Goal: Information Seeking & Learning: Learn about a topic

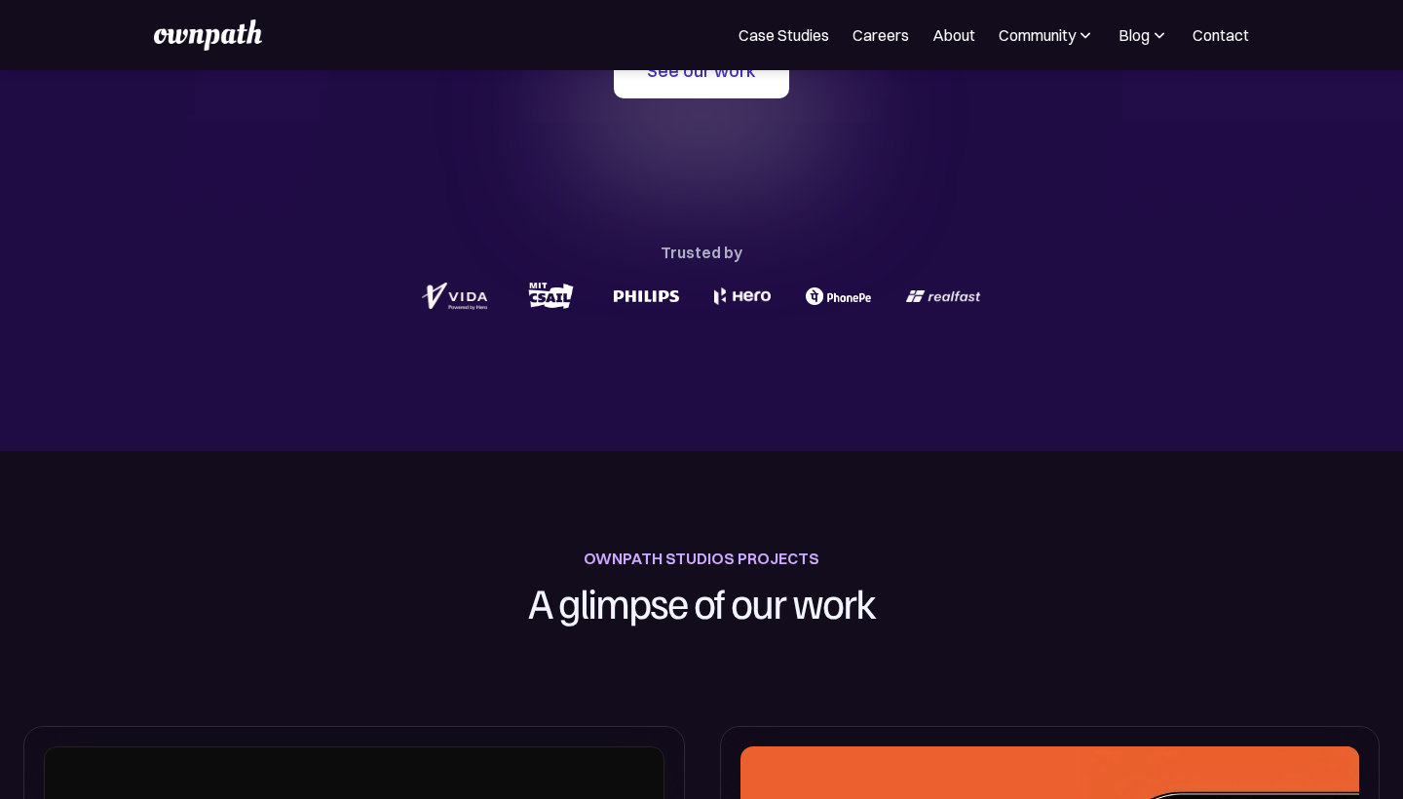
scroll to position [474, 0]
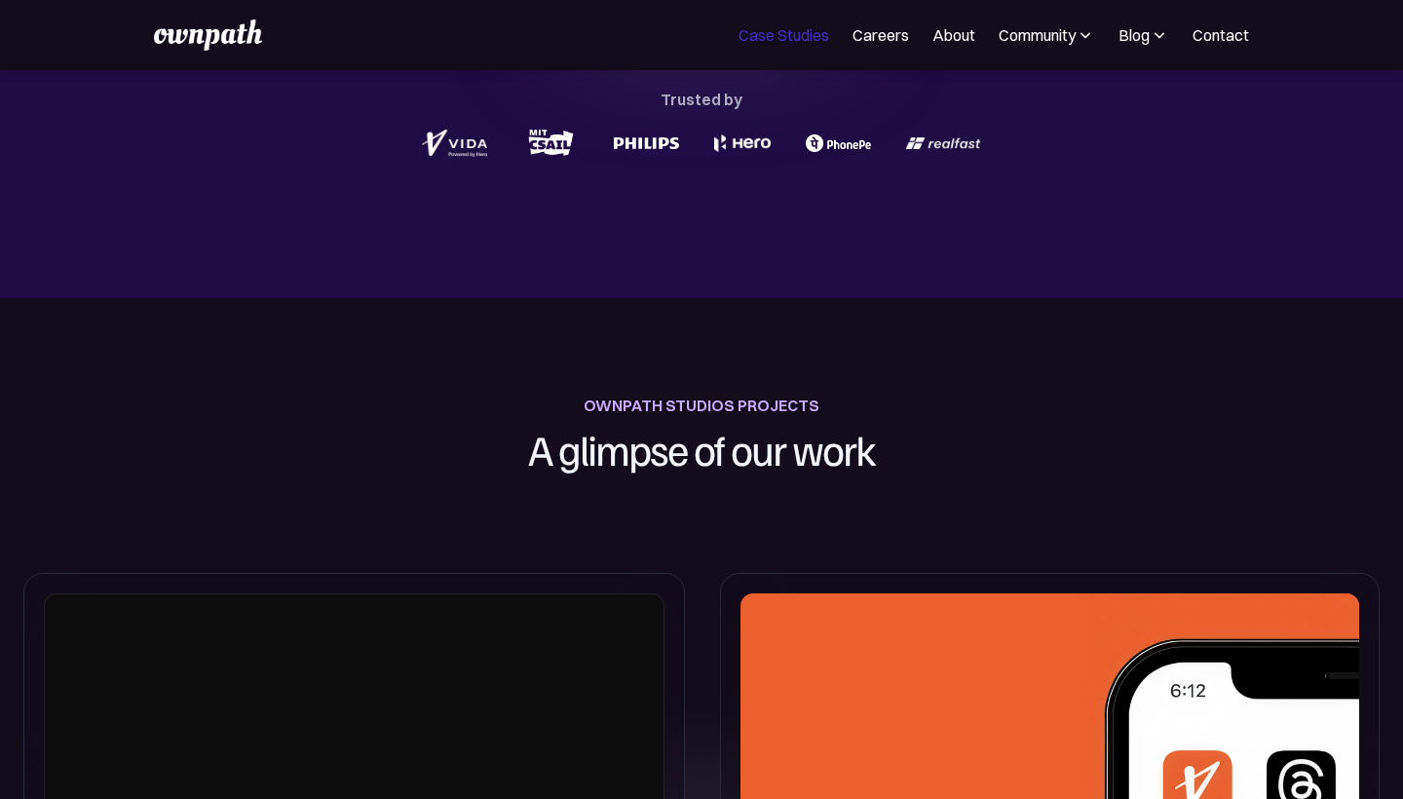
click at [786, 37] on link "Case Studies" at bounding box center [783, 34] width 91 height 23
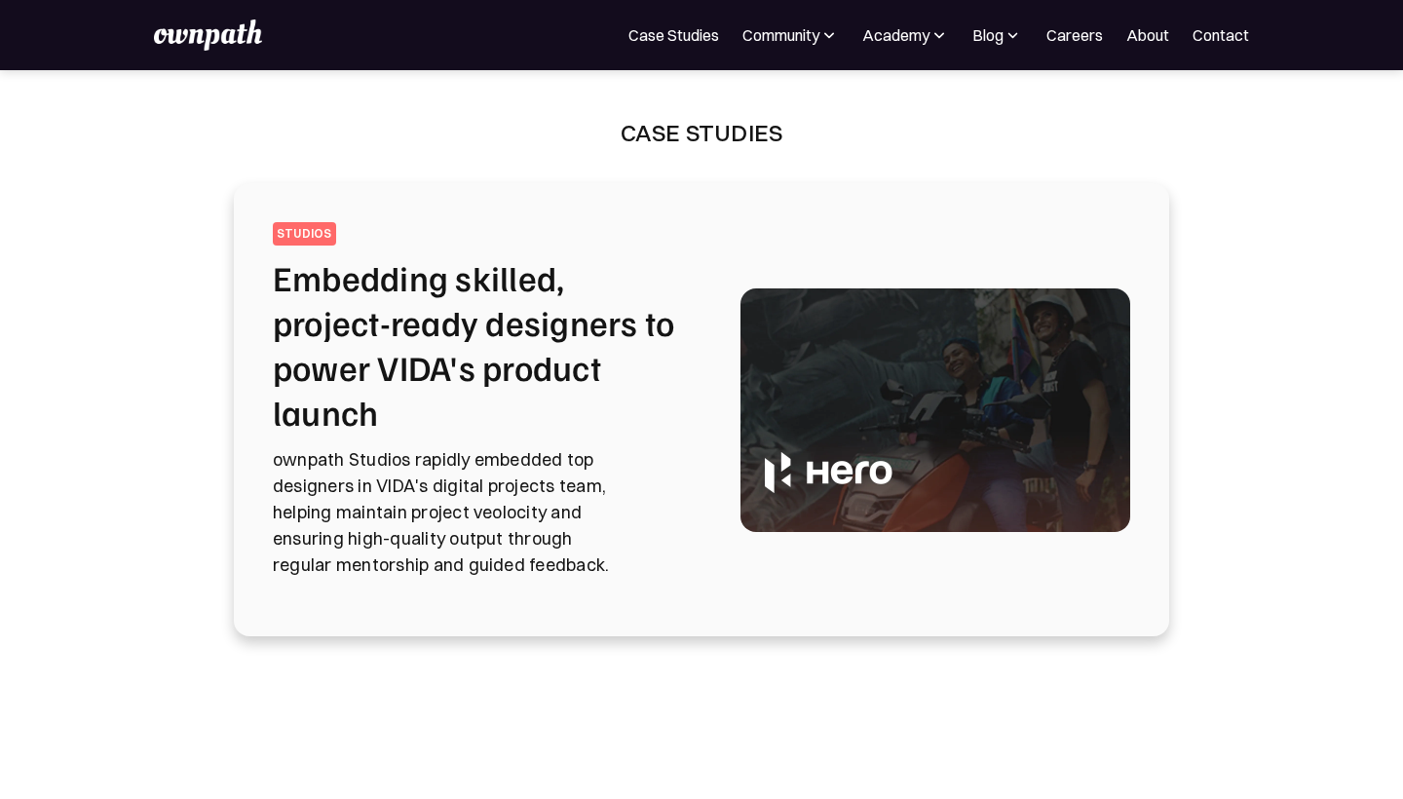
click at [374, 355] on h2 "Embedding skilled, project-ready designers to power VIDA's product launch" at bounding box center [483, 344] width 421 height 178
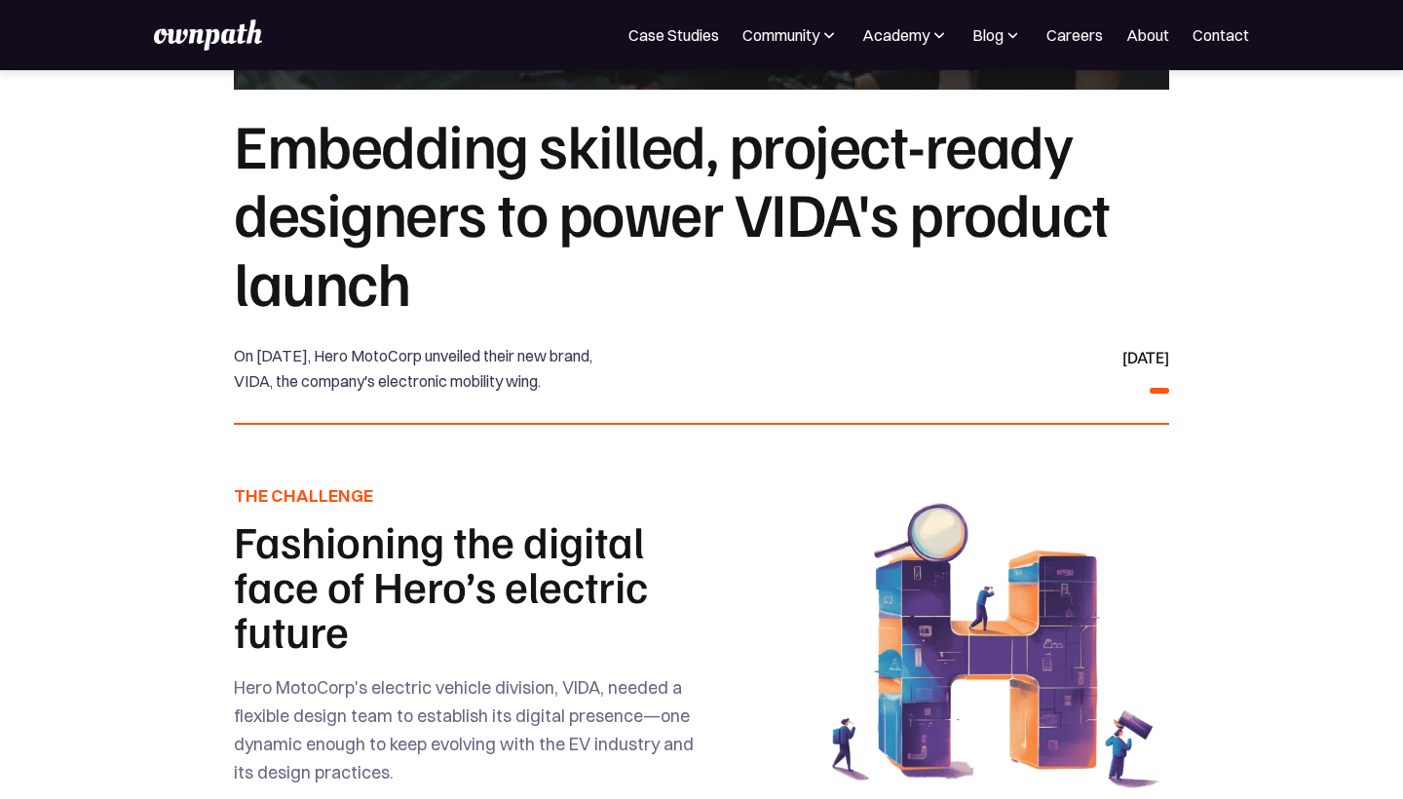
scroll to position [208, 0]
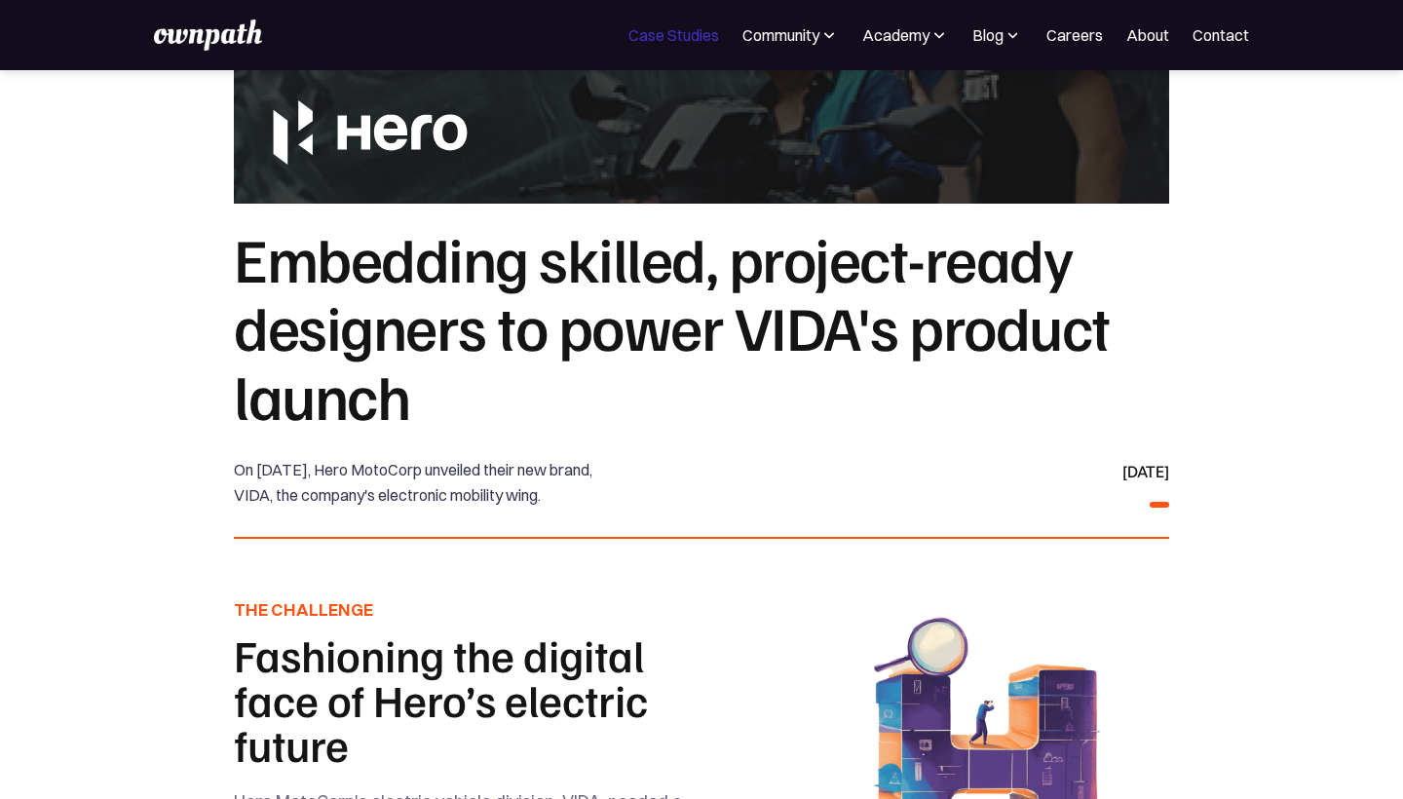
click at [650, 37] on link "Case Studies" at bounding box center [673, 34] width 91 height 23
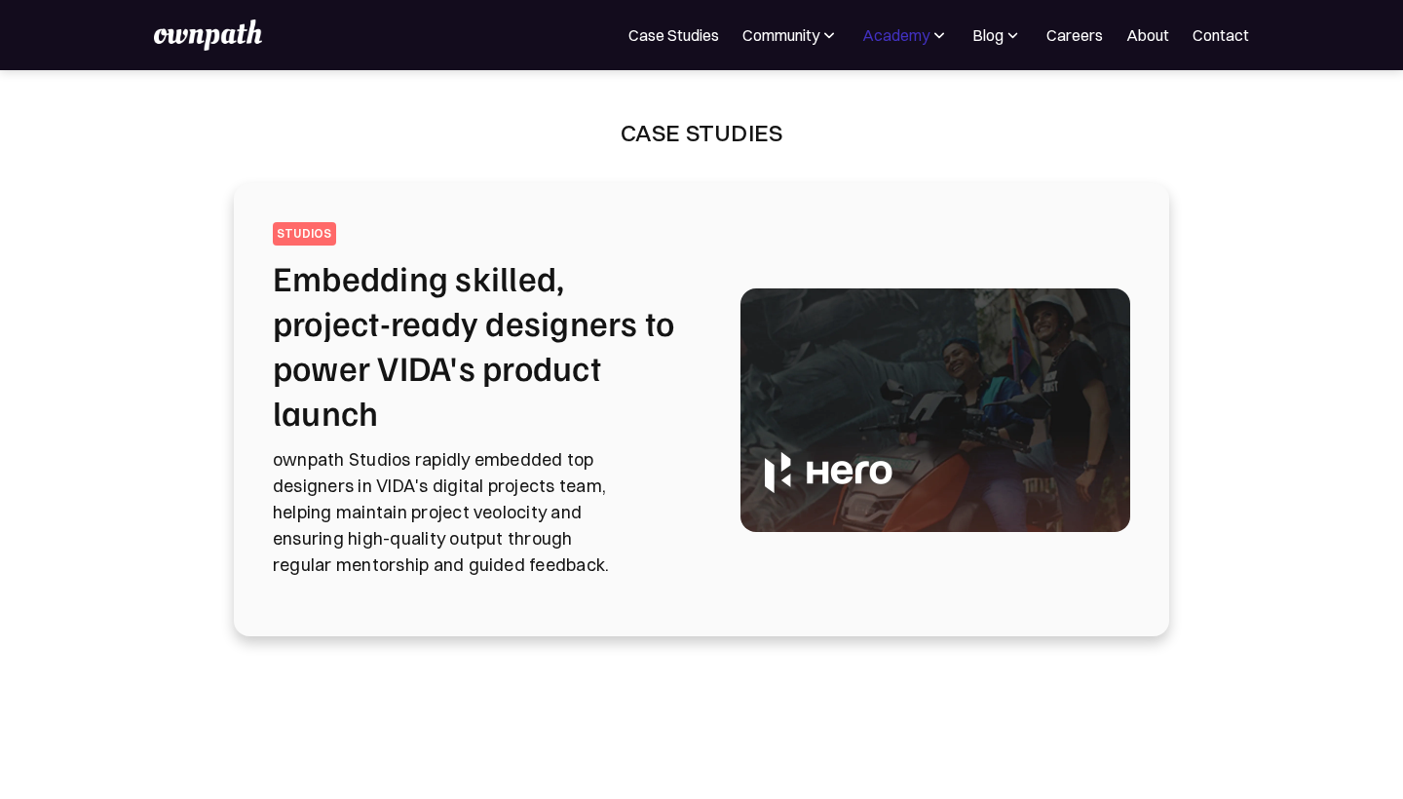
click at [888, 35] on div "Academy" at bounding box center [895, 34] width 67 height 23
click at [819, 39] on img at bounding box center [828, 34] width 19 height 19
click at [923, 42] on div "Academy" at bounding box center [895, 34] width 67 height 23
click at [624, 155] on div "Case Studies" at bounding box center [701, 138] width 593 height 43
click at [1015, 33] on img at bounding box center [1012, 34] width 19 height 19
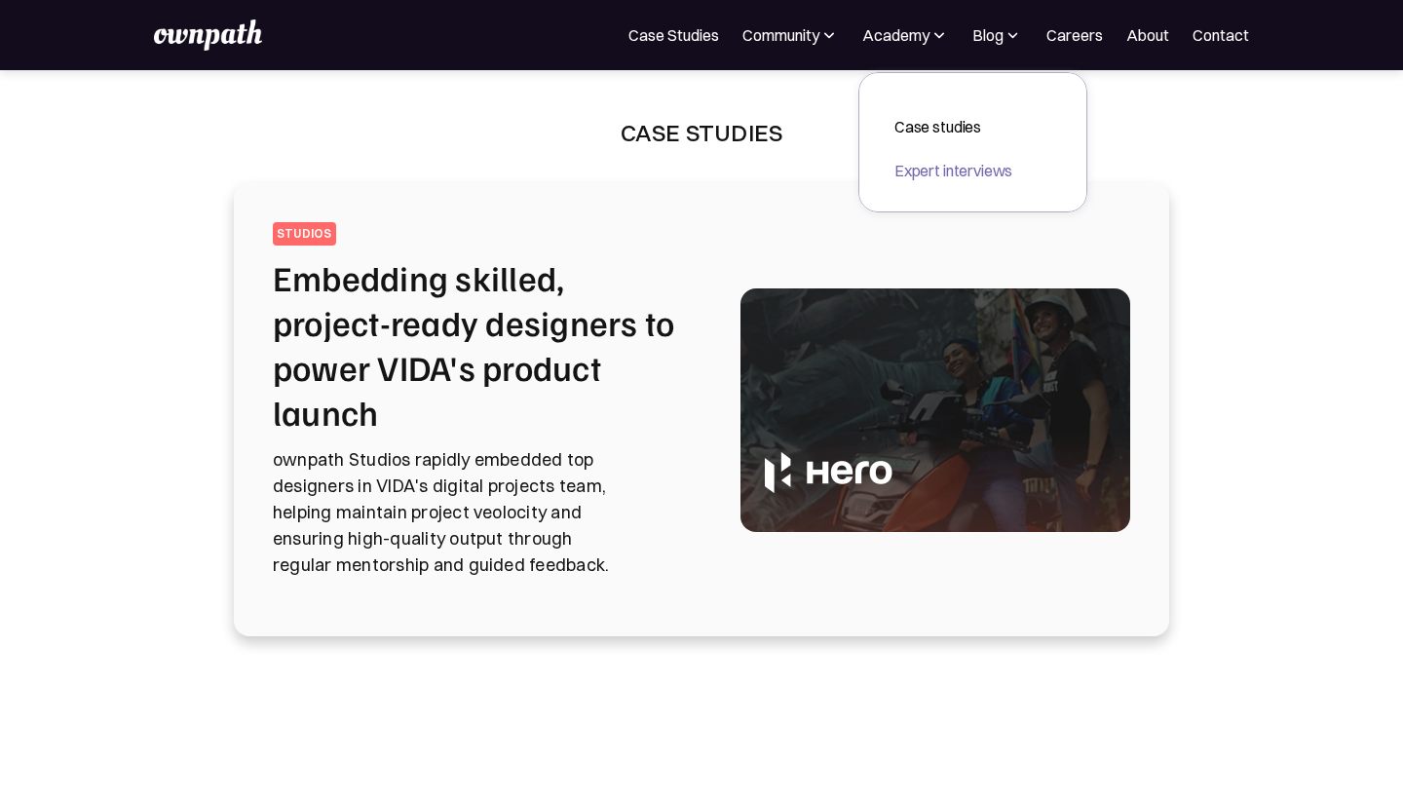
click at [907, 163] on div "Expert interviews" at bounding box center [953, 170] width 118 height 23
click at [1148, 39] on link "About" at bounding box center [1147, 34] width 43 height 23
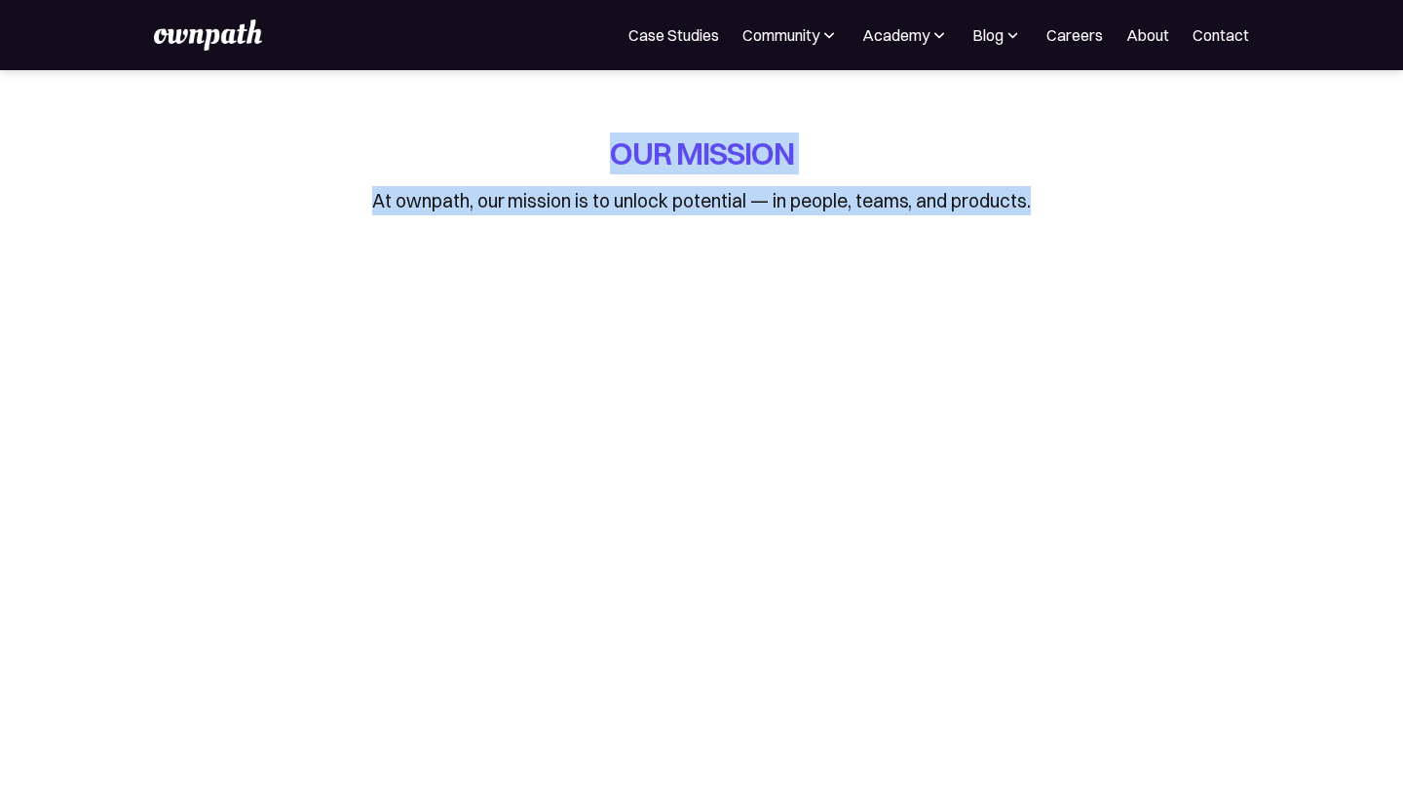
drag, startPoint x: 608, startPoint y: 150, endPoint x: 1039, endPoint y: 235, distance: 438.9
click at [1039, 235] on div "OUR MISSION At ownpath, our mission is to unlock potential — in people, teams, …" at bounding box center [700, 188] width 907 height 112
click at [650, 195] on p "At ownpath, our mission is to unlock potential — in people, teams, and products." at bounding box center [701, 200] width 659 height 29
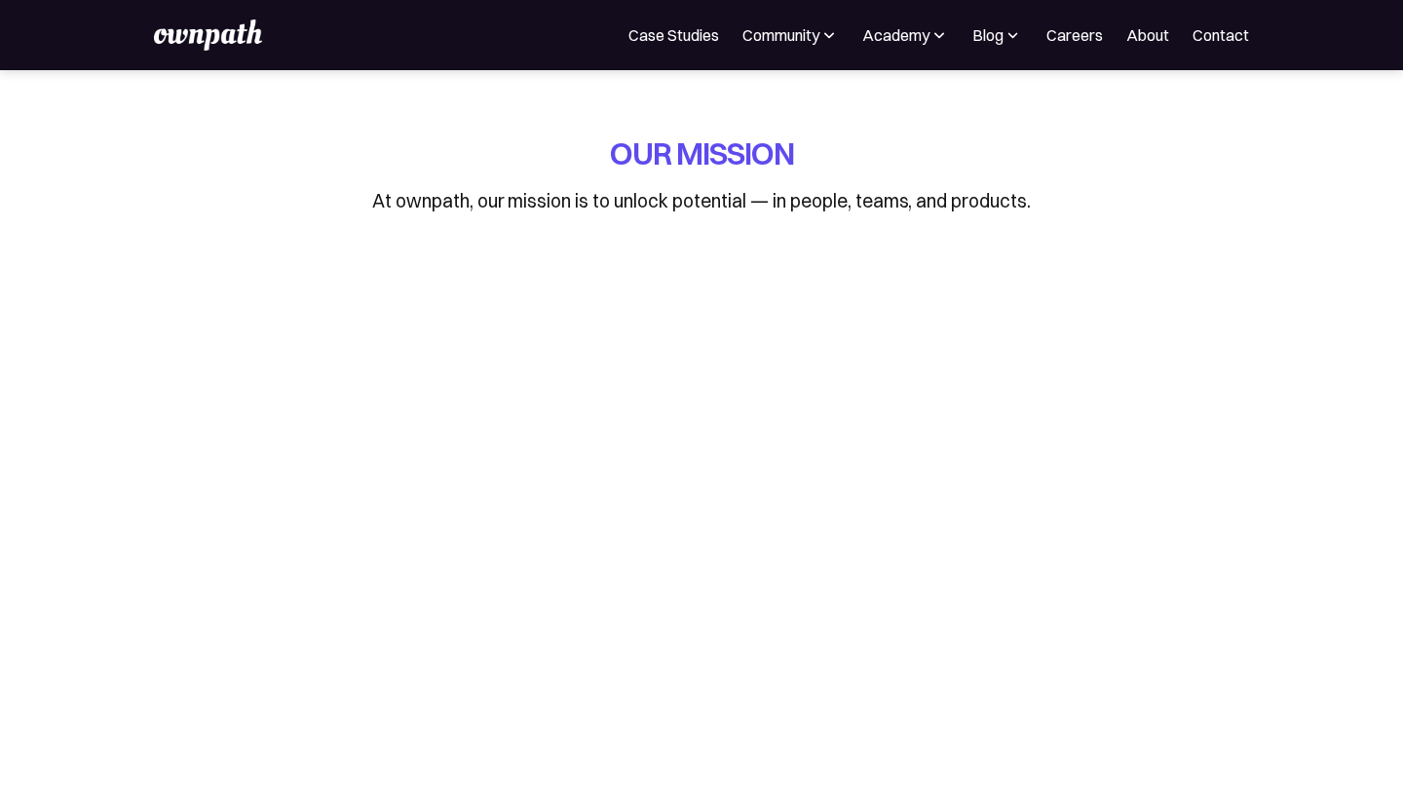
click at [211, 45] on img at bounding box center [207, 34] width 107 height 31
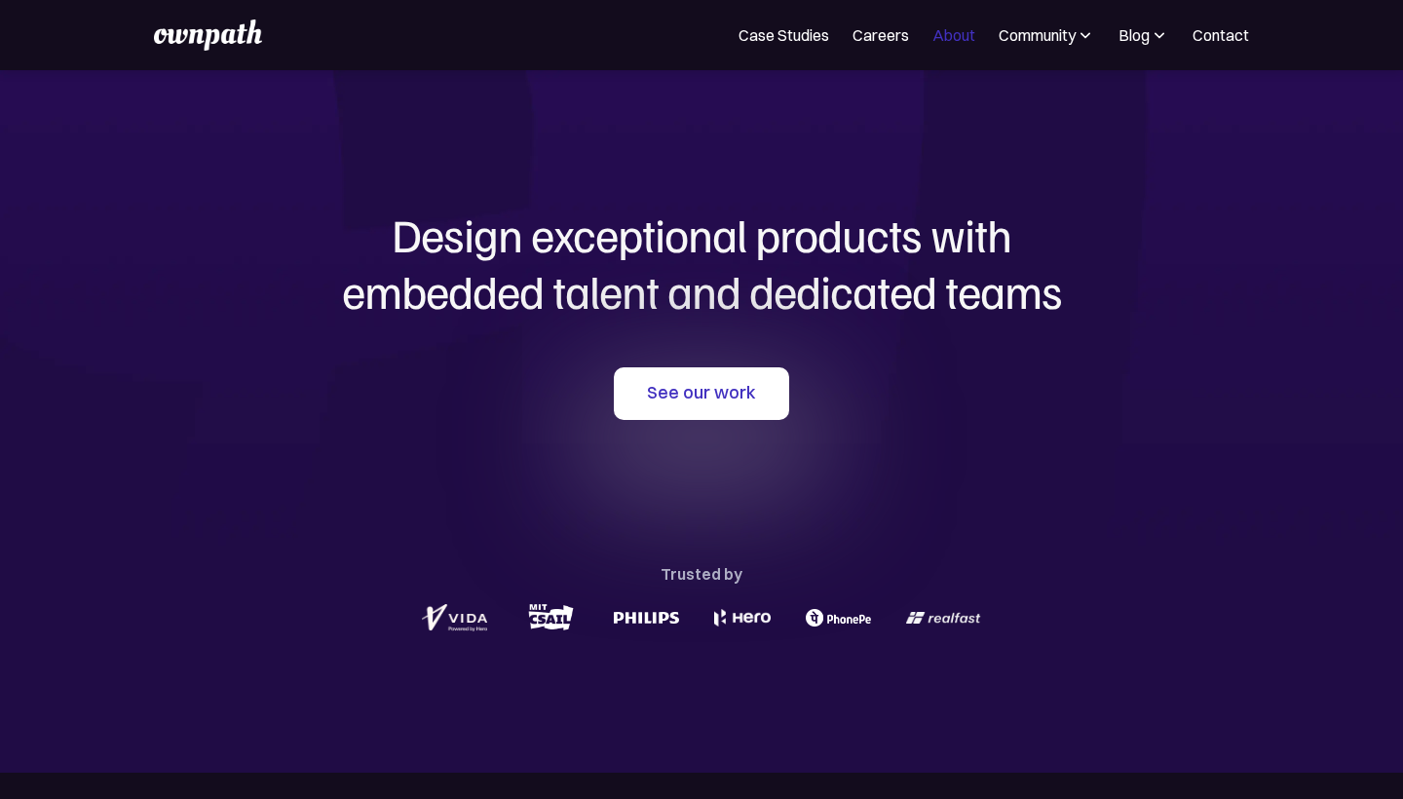
click at [935, 39] on link "About" at bounding box center [953, 34] width 43 height 23
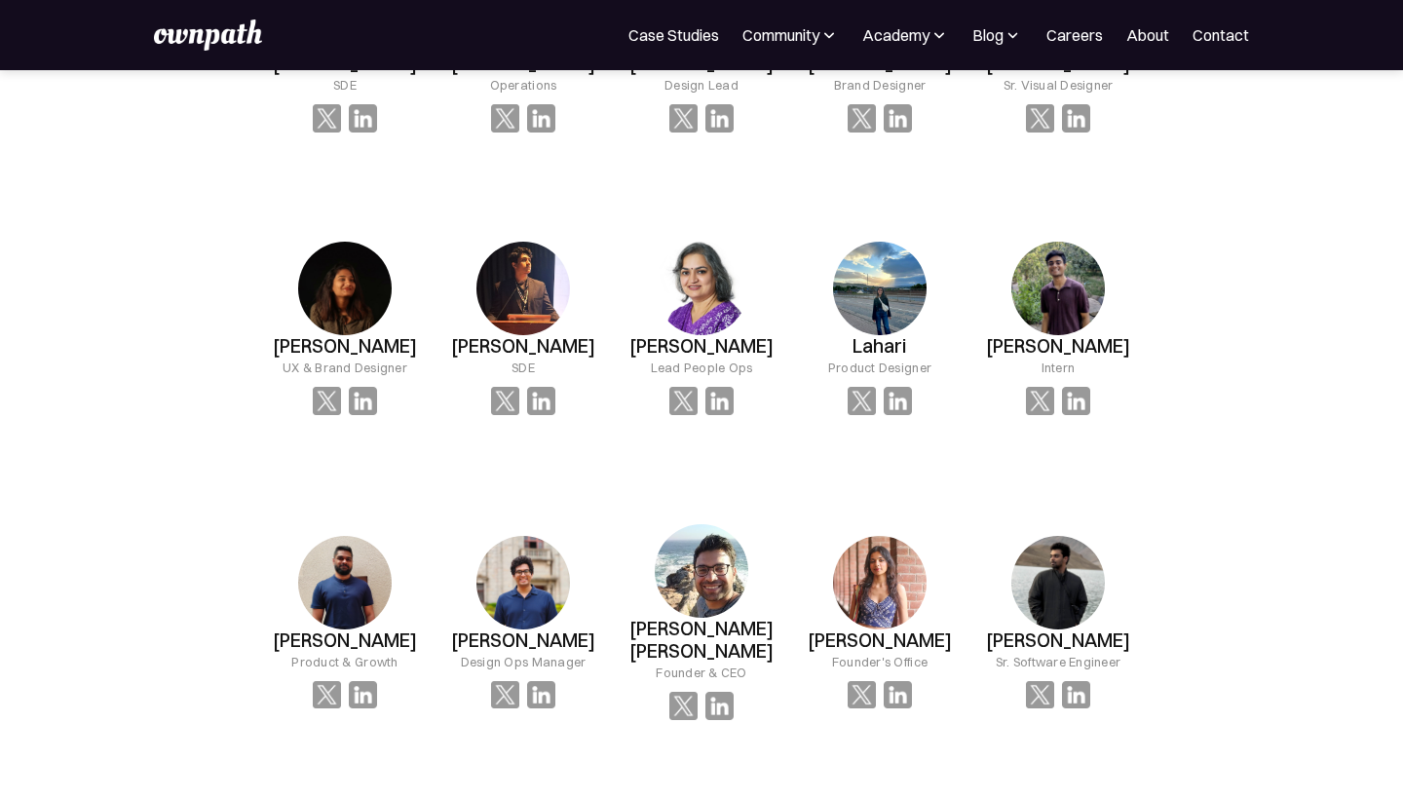
scroll to position [1247, 0]
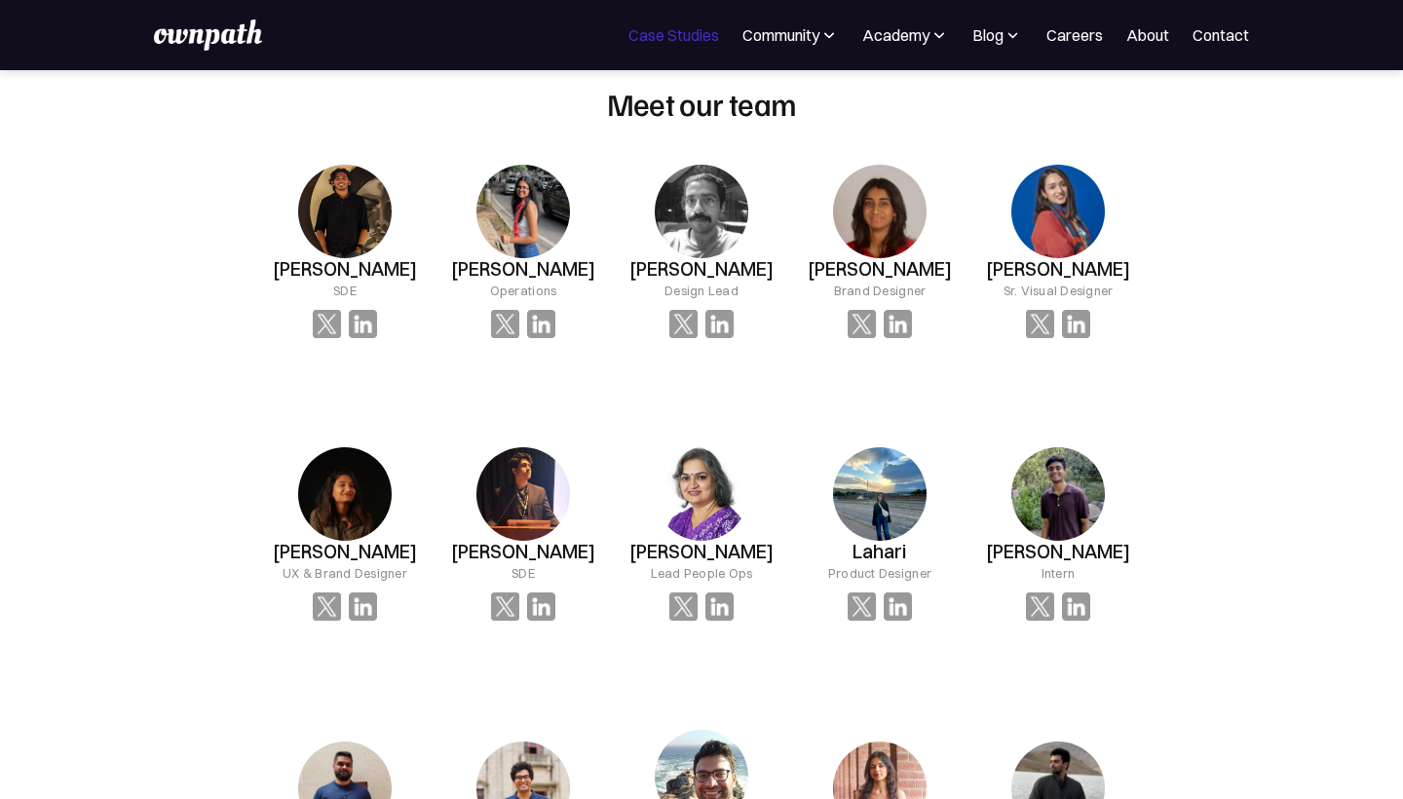
click at [642, 38] on link "Case Studies" at bounding box center [673, 34] width 91 height 23
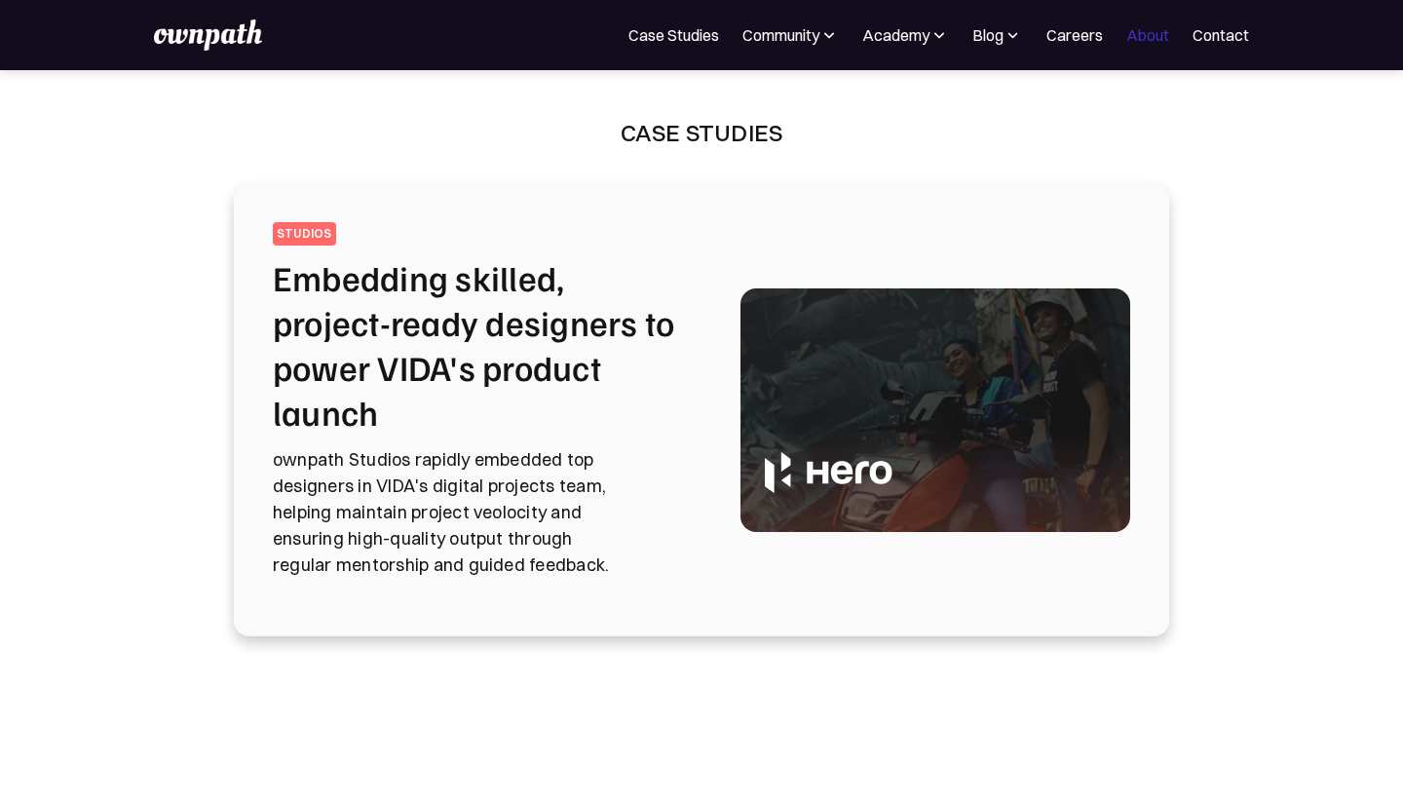
click at [1142, 37] on link "About" at bounding box center [1147, 34] width 43 height 23
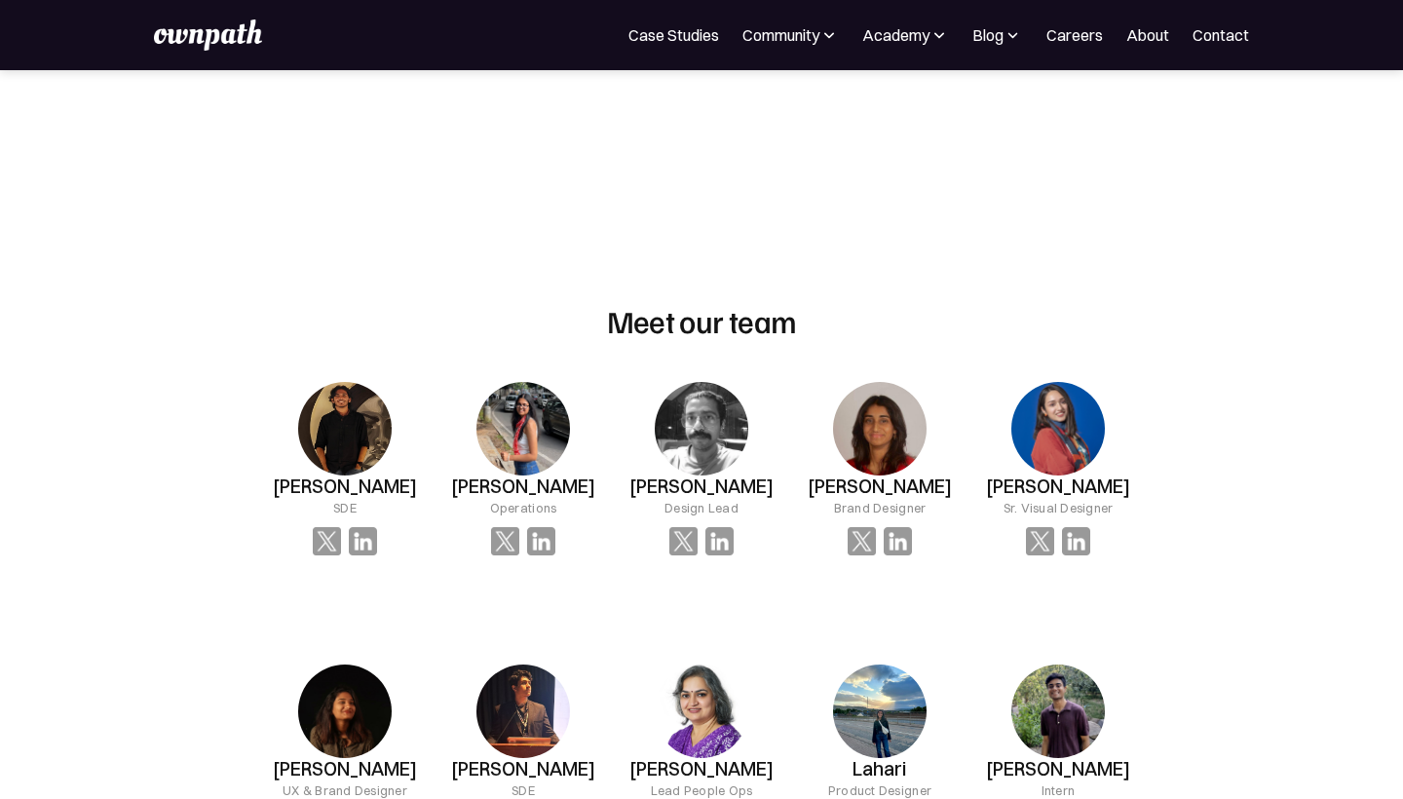
scroll to position [1029, 0]
click at [628, 36] on link "Case Studies" at bounding box center [673, 34] width 91 height 23
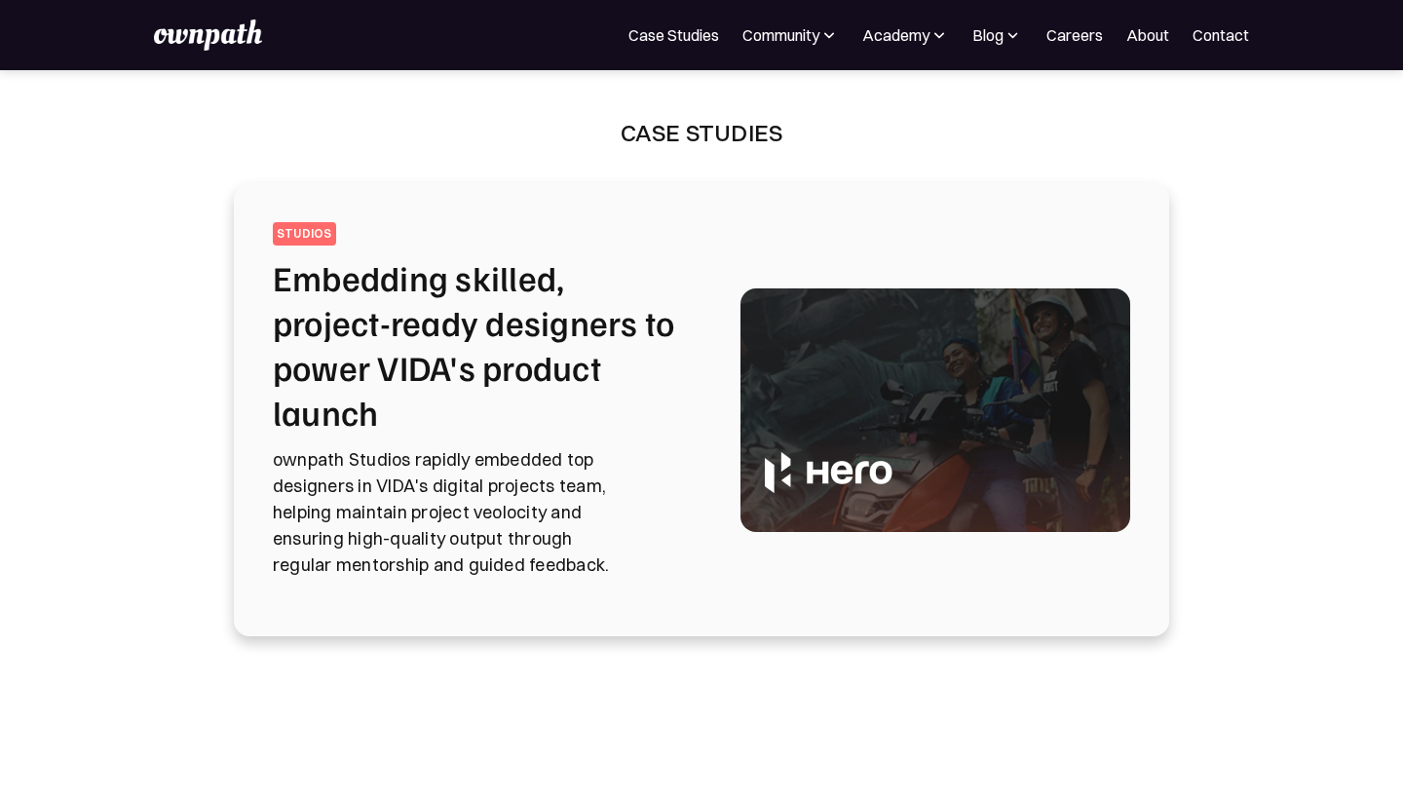
click at [435, 327] on h2 "Embedding skilled, project-ready designers to power VIDA's product launch" at bounding box center [483, 344] width 421 height 178
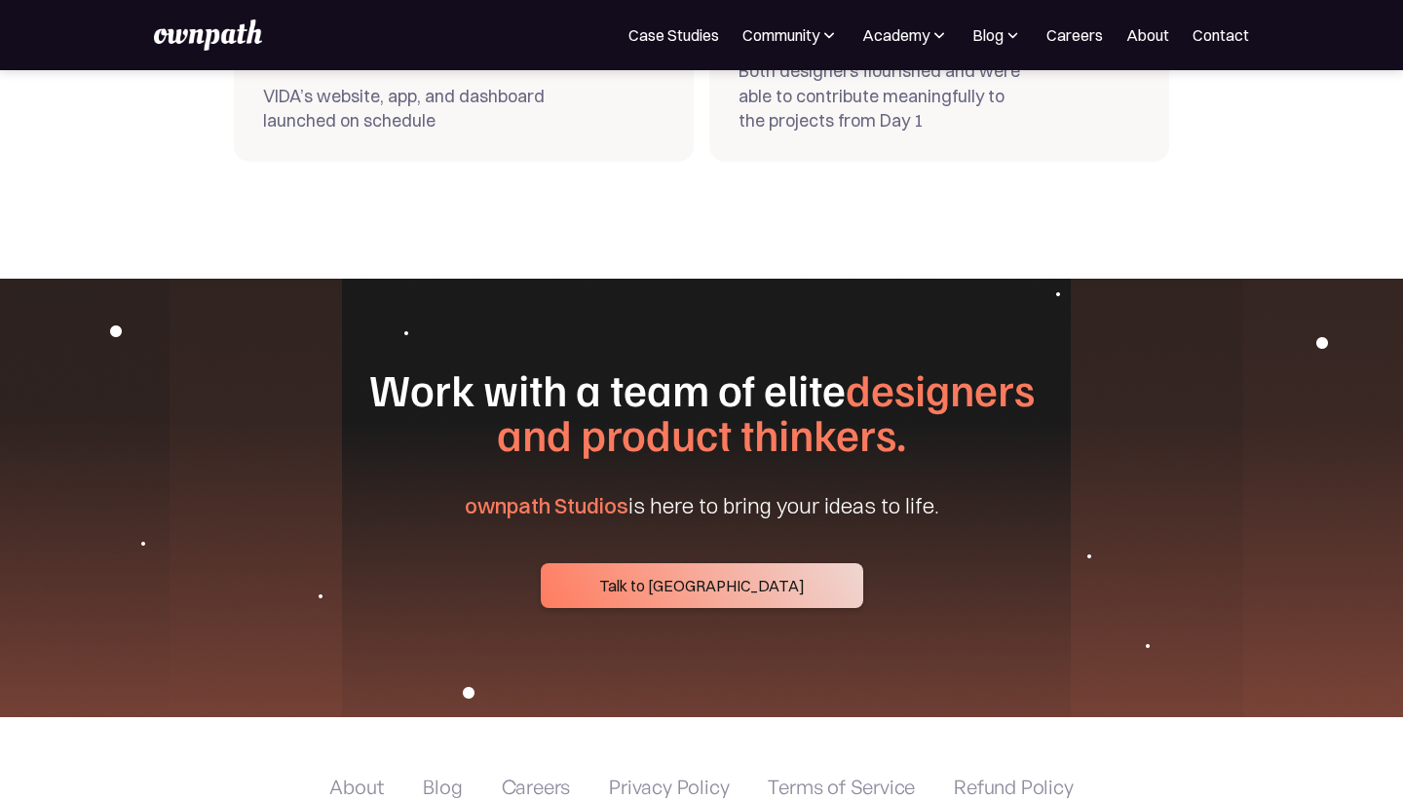
scroll to position [7429, 0]
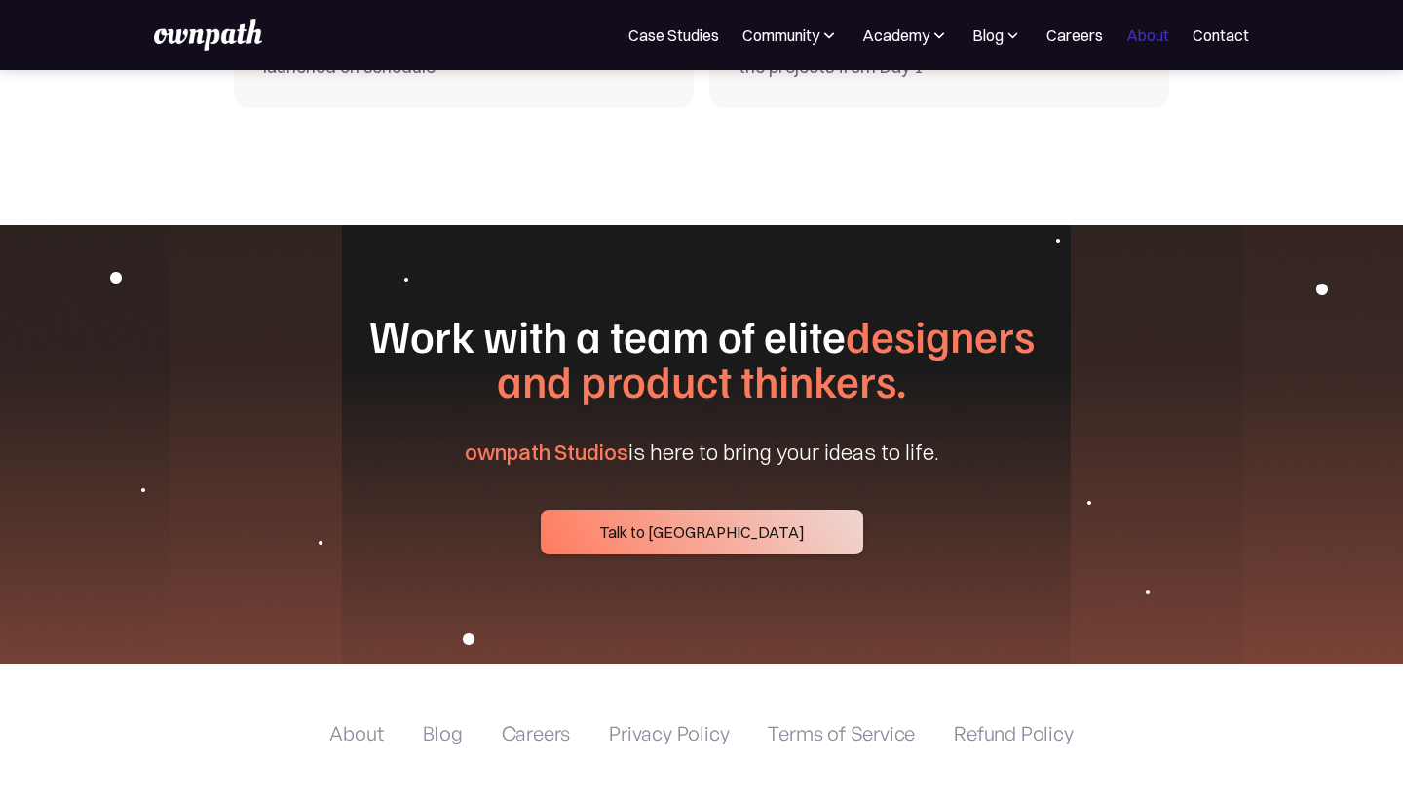
click at [1156, 26] on link "About" at bounding box center [1147, 34] width 43 height 23
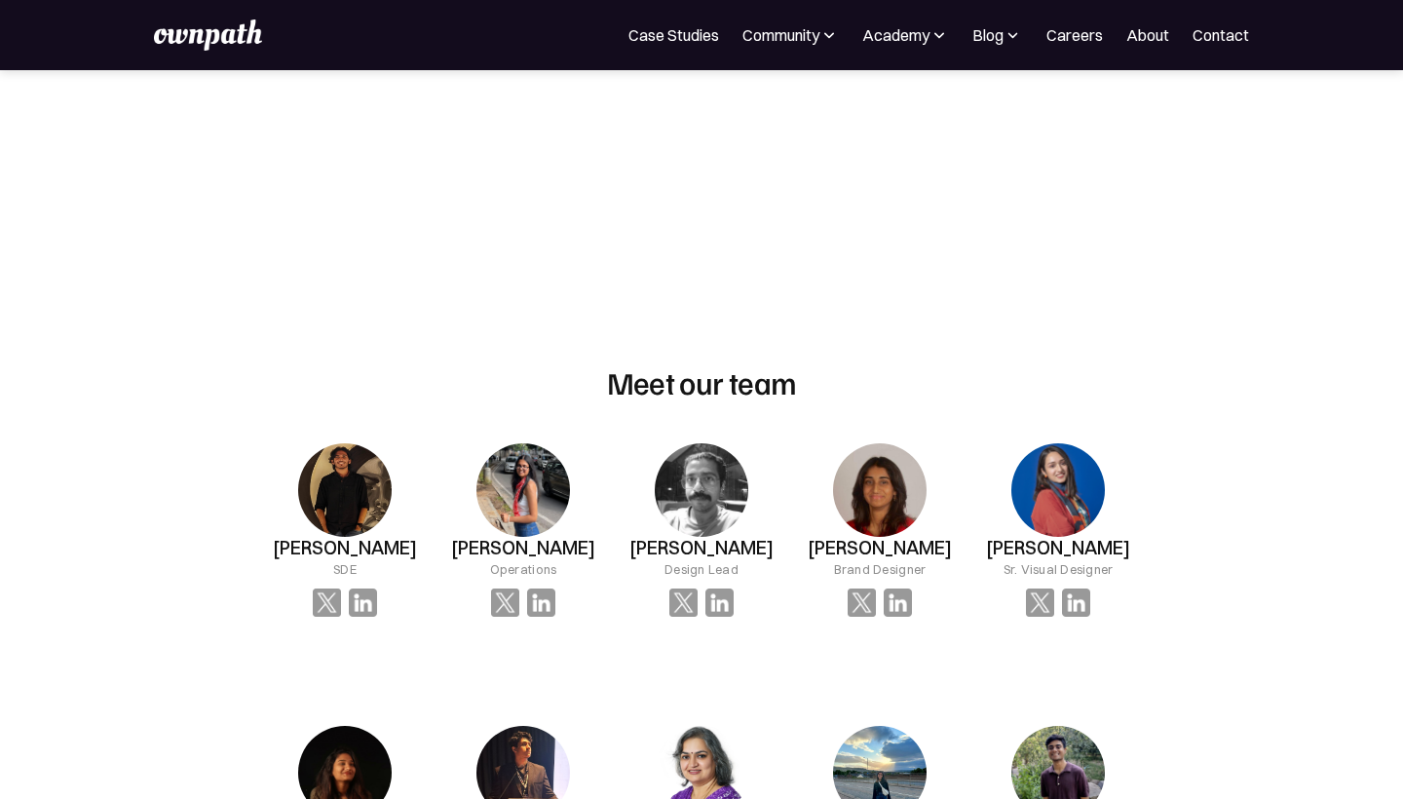
scroll to position [1059, 0]
